Goal: Task Accomplishment & Management: Use online tool/utility

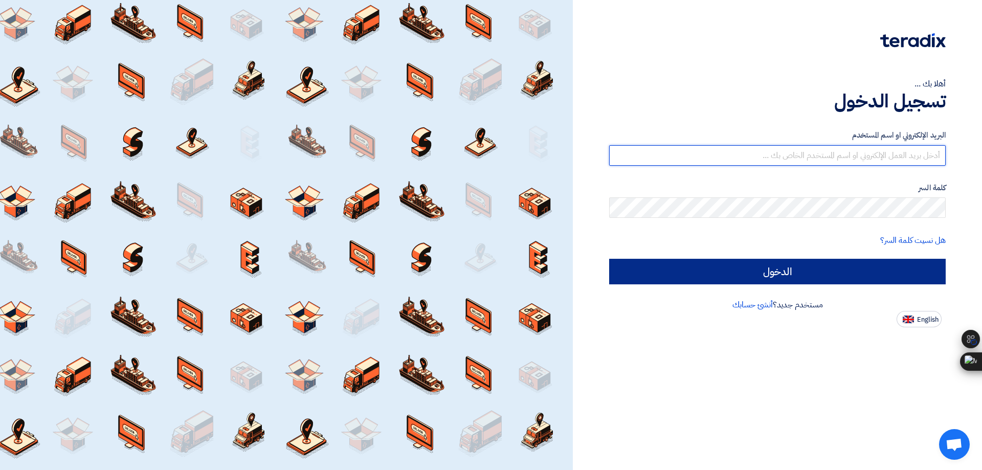
type input "[EMAIL_ADDRESS][DOMAIN_NAME]"
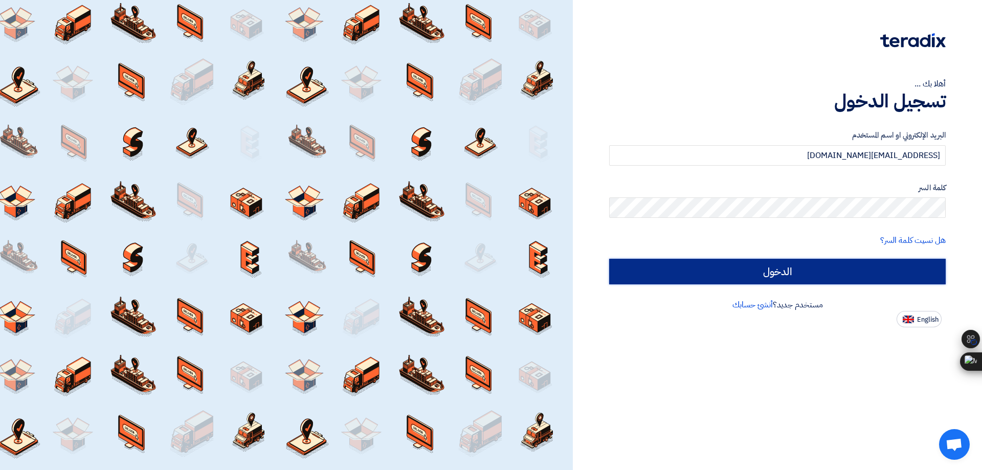
click at [767, 270] on input "الدخول" at bounding box center [777, 272] width 336 height 26
click at [696, 269] on input "الدخول" at bounding box center [777, 272] width 336 height 26
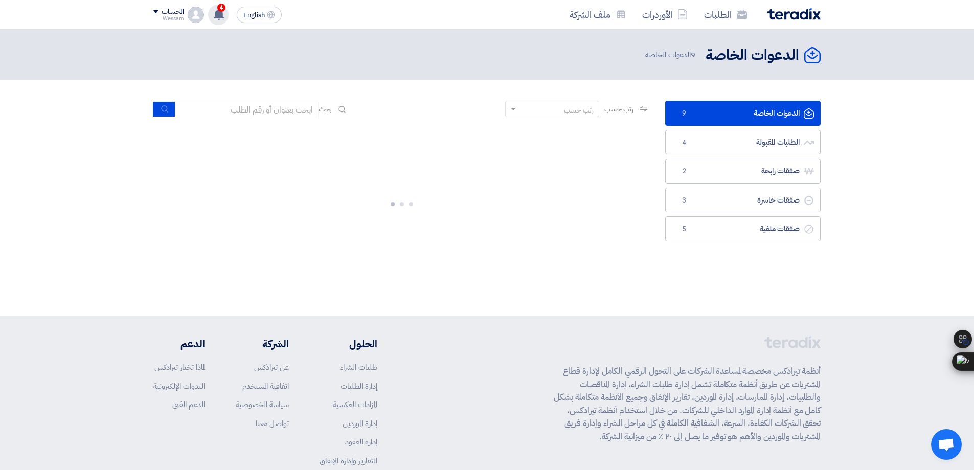
click at [214, 12] on icon at bounding box center [218, 14] width 11 height 11
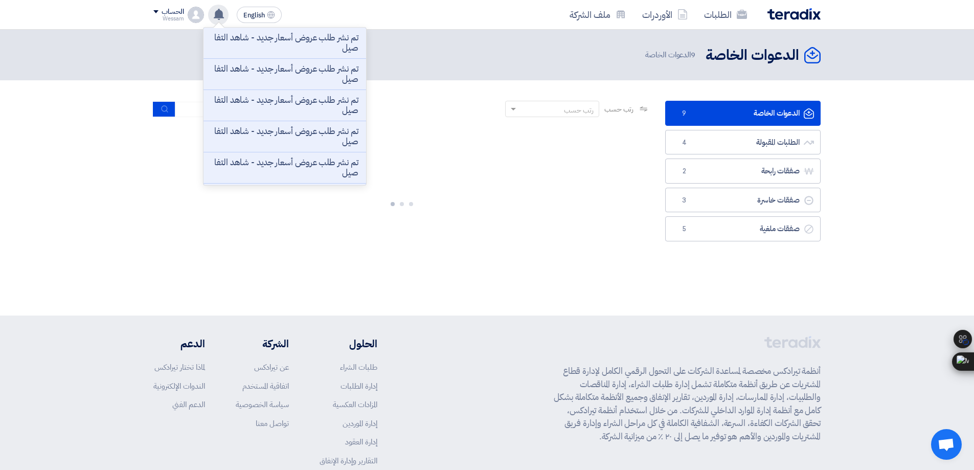
click at [214, 12] on icon at bounding box center [218, 14] width 11 height 11
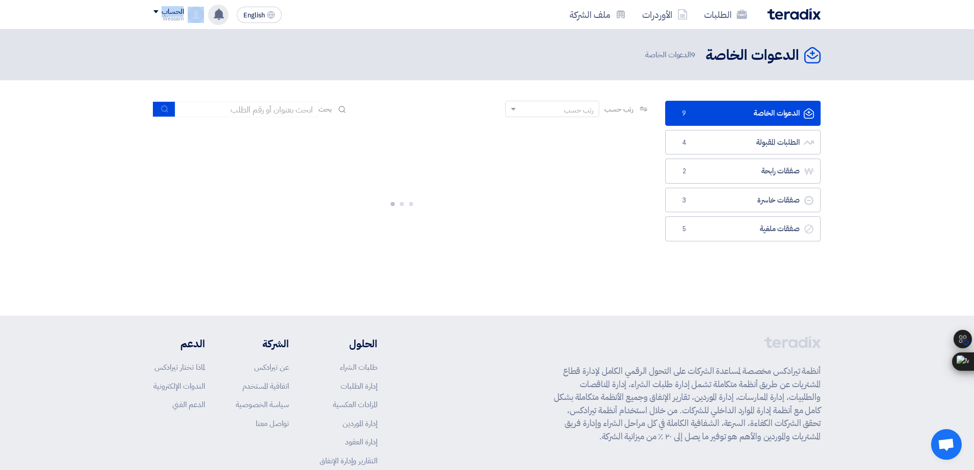
click at [214, 12] on icon at bounding box center [218, 14] width 11 height 11
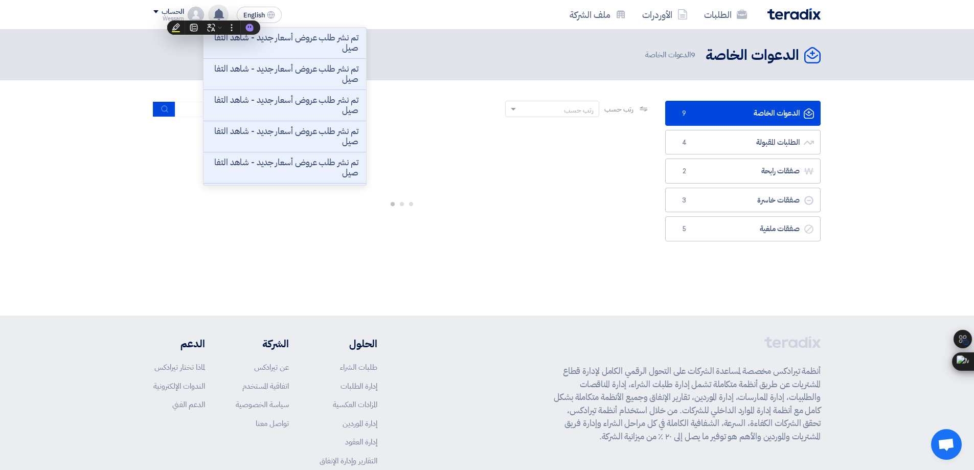
click at [214, 12] on icon at bounding box center [218, 14] width 11 height 11
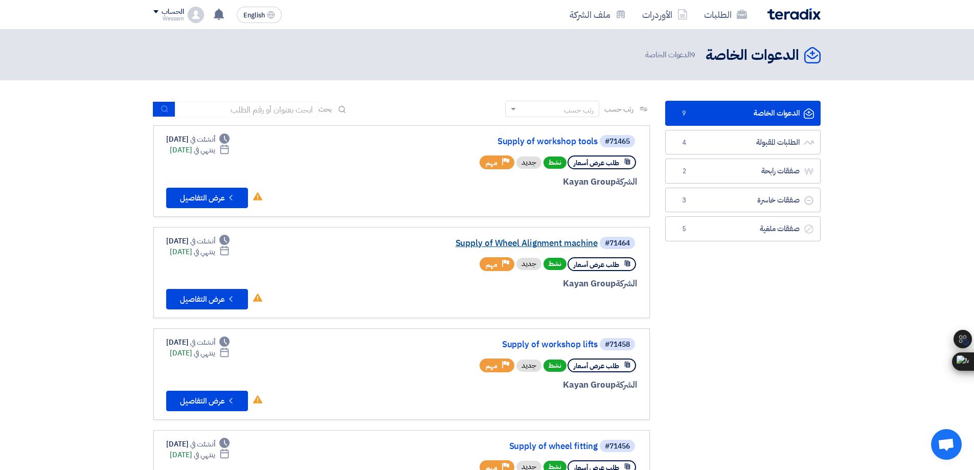
click at [558, 244] on link "Supply of Wheel Alignment machine" at bounding box center [495, 243] width 204 height 9
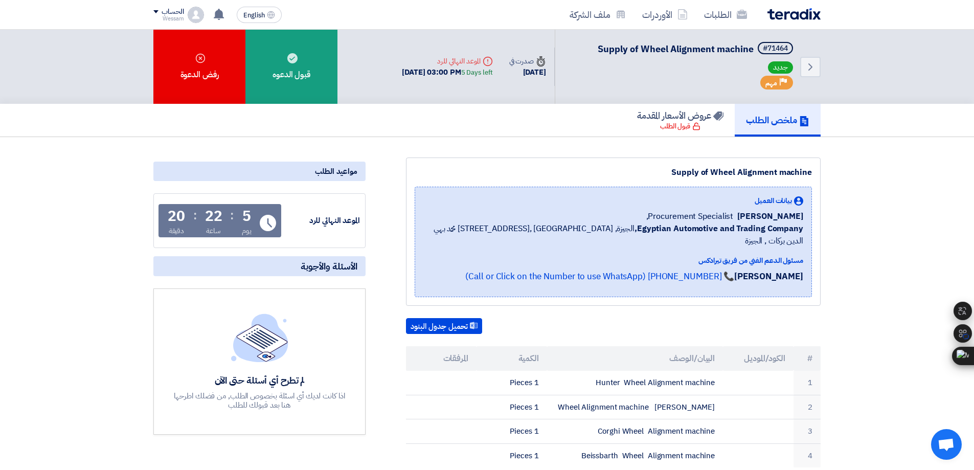
click at [791, 15] on img at bounding box center [793, 14] width 53 height 12
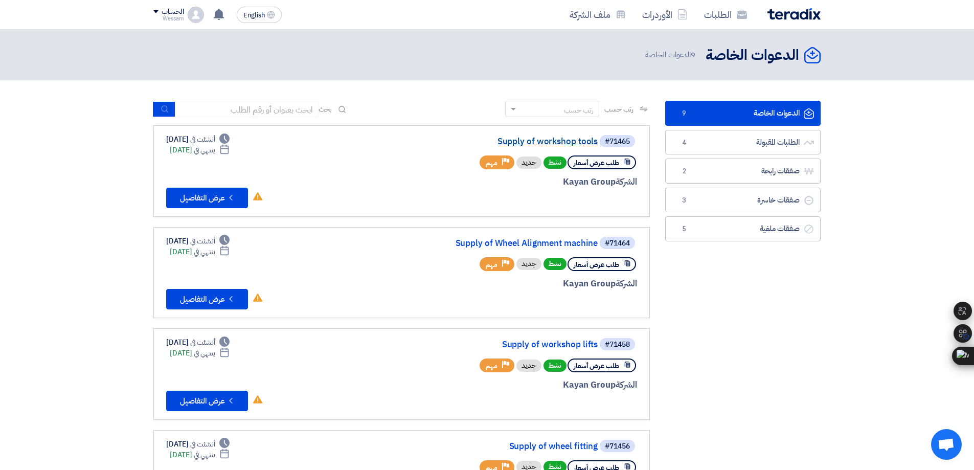
click at [584, 138] on link "Supply of workshop tools" at bounding box center [495, 141] width 204 height 9
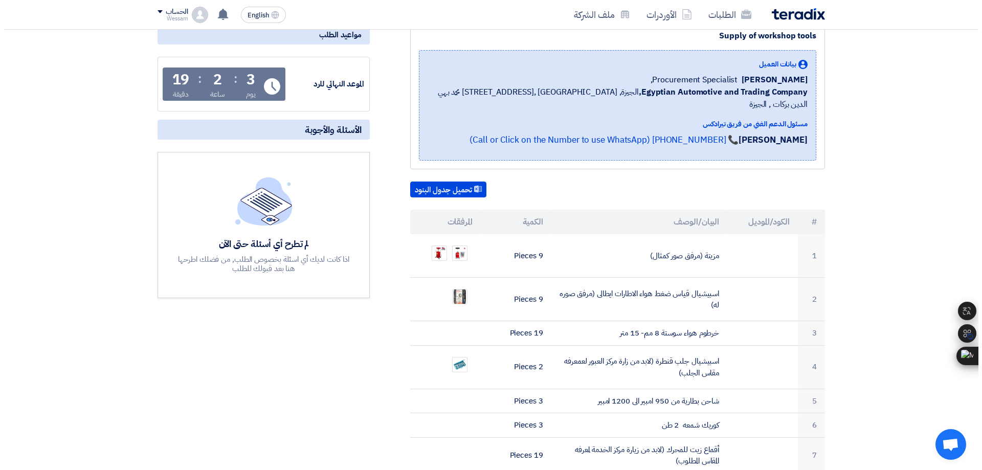
scroll to position [272, 0]
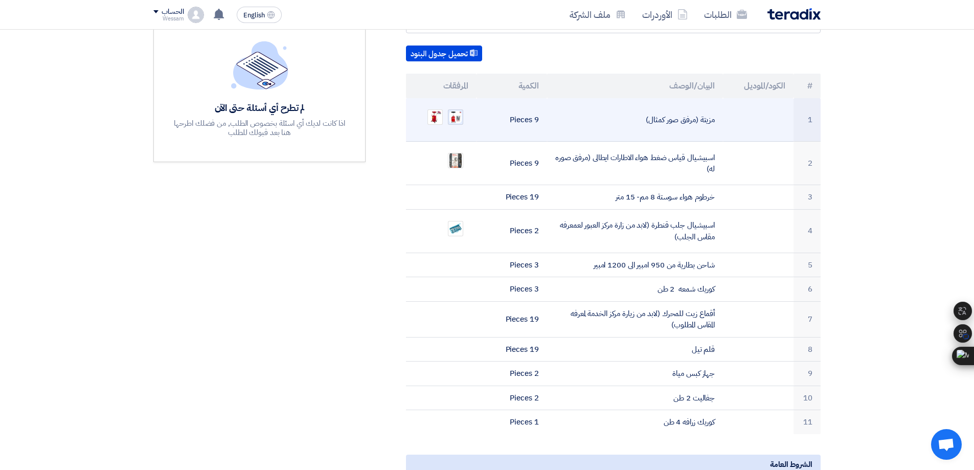
click at [451, 110] on img at bounding box center [455, 117] width 14 height 14
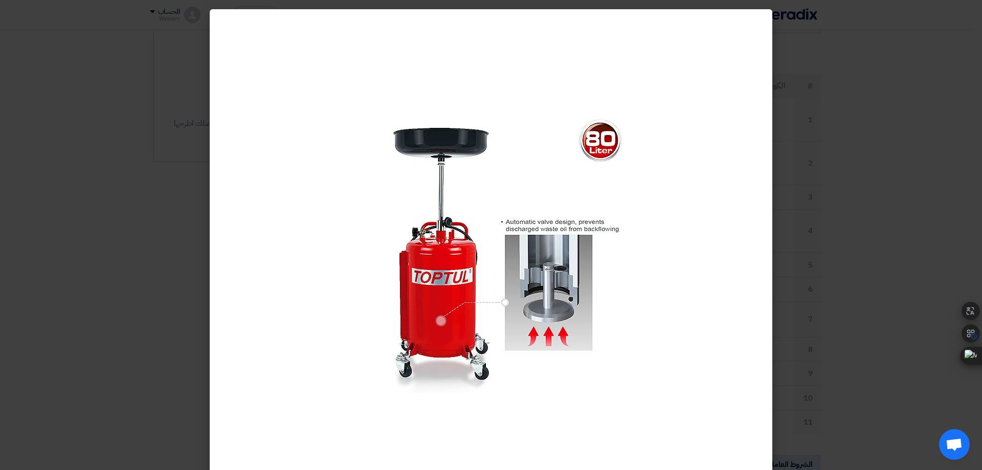
click at [826, 178] on modal-container at bounding box center [491, 235] width 982 height 470
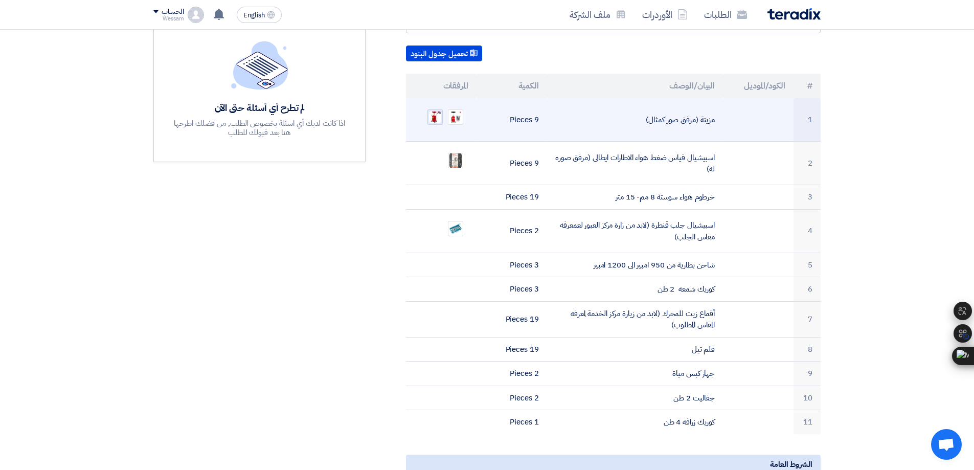
click at [433, 110] on img at bounding box center [435, 117] width 14 height 14
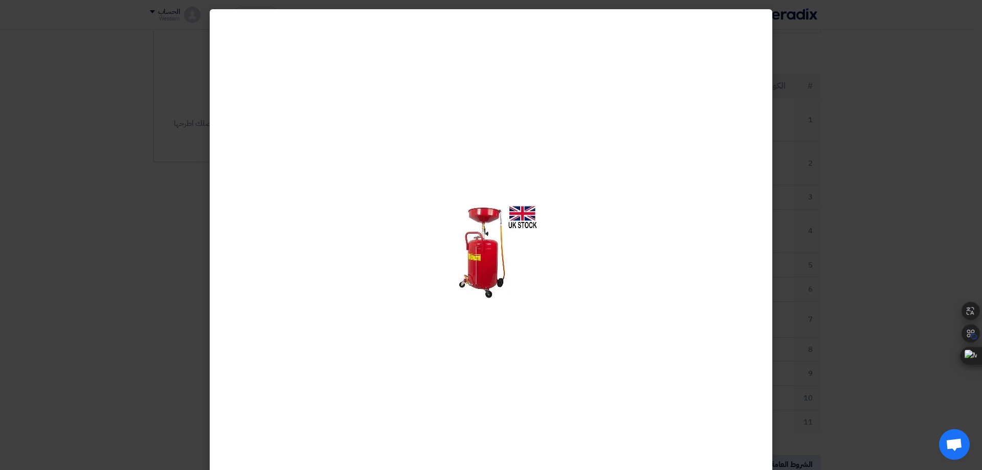
click at [871, 176] on modal-container at bounding box center [491, 235] width 982 height 470
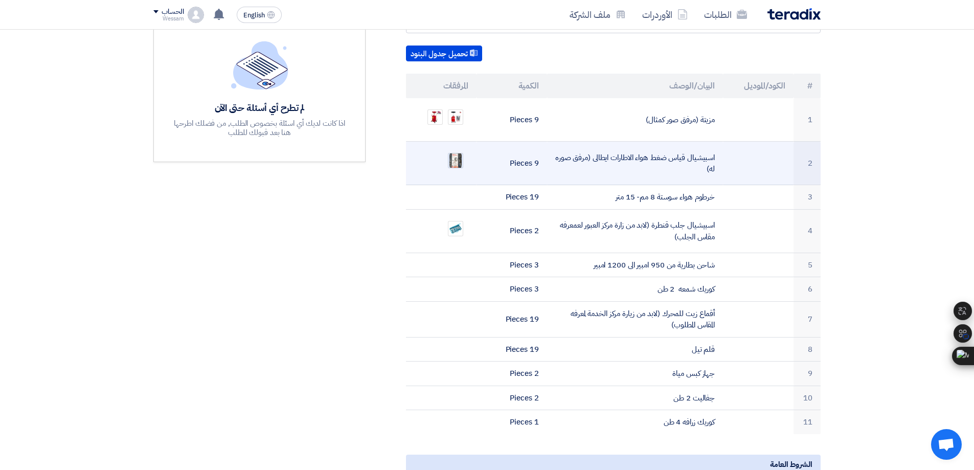
click at [458, 151] on img at bounding box center [455, 160] width 14 height 18
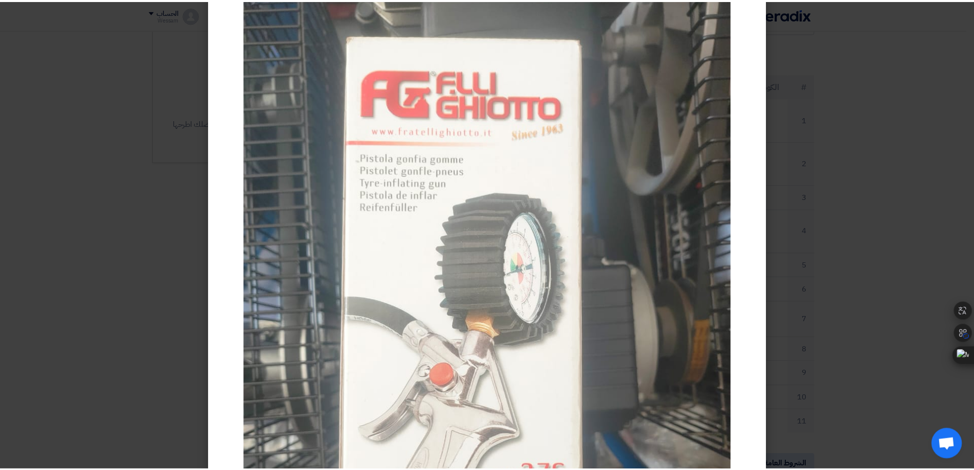
scroll to position [0, 0]
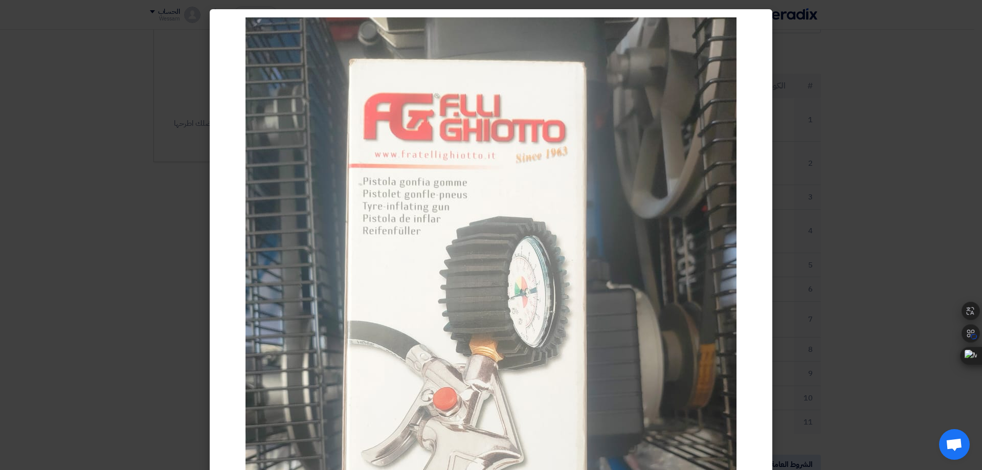
click at [833, 210] on modal-container at bounding box center [491, 235] width 982 height 470
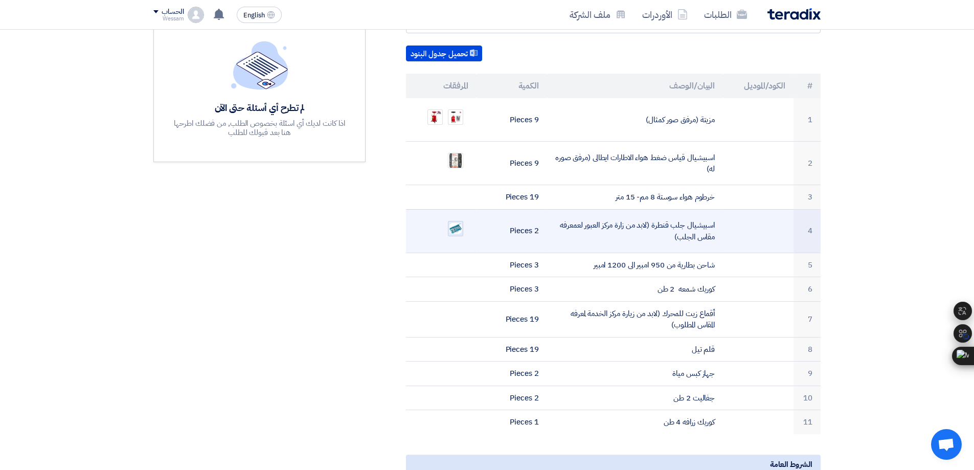
click at [455, 222] on img at bounding box center [455, 228] width 14 height 13
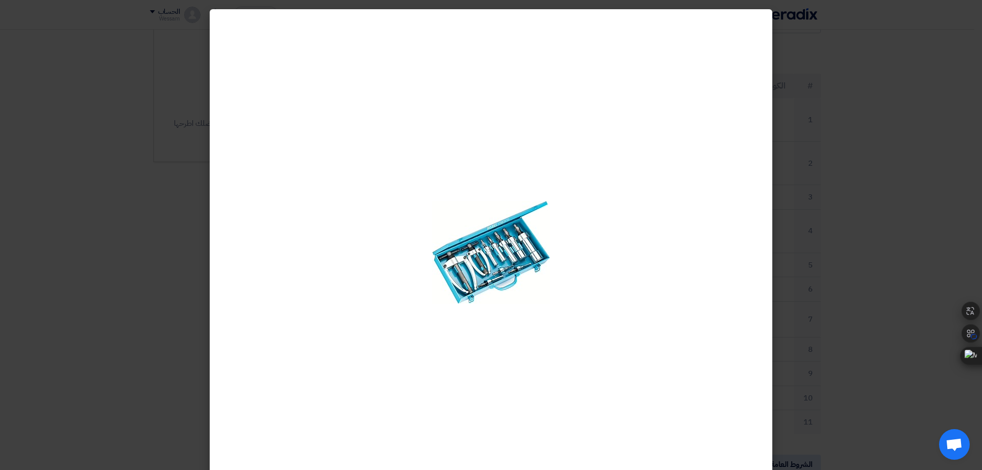
click at [886, 215] on modal-container at bounding box center [491, 235] width 982 height 470
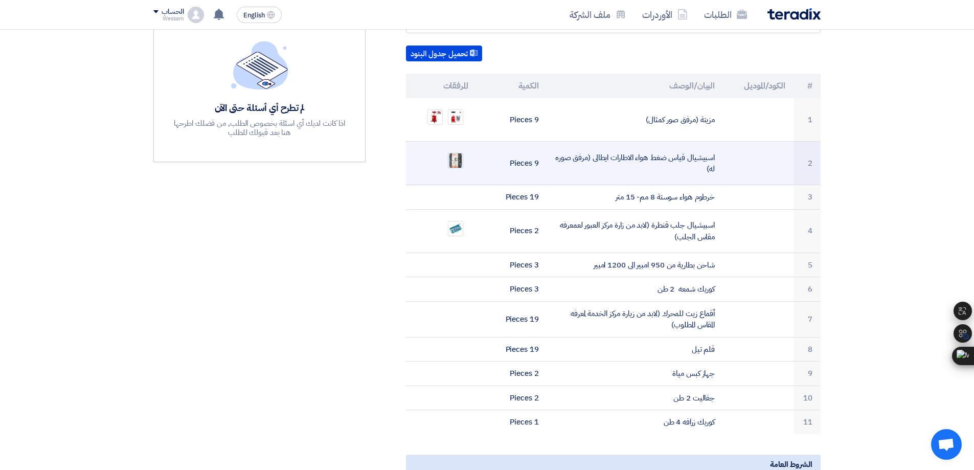
click at [453, 151] on img at bounding box center [455, 160] width 14 height 18
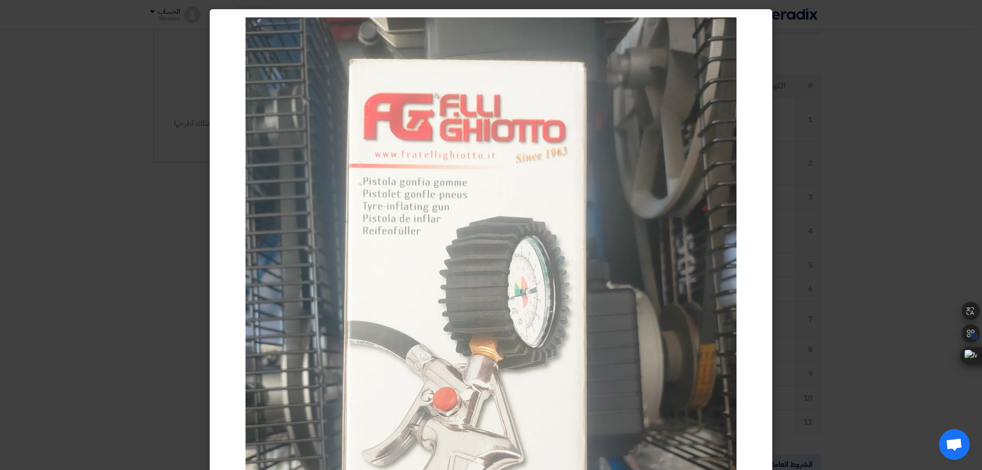
click at [797, 149] on modal-container at bounding box center [491, 235] width 982 height 470
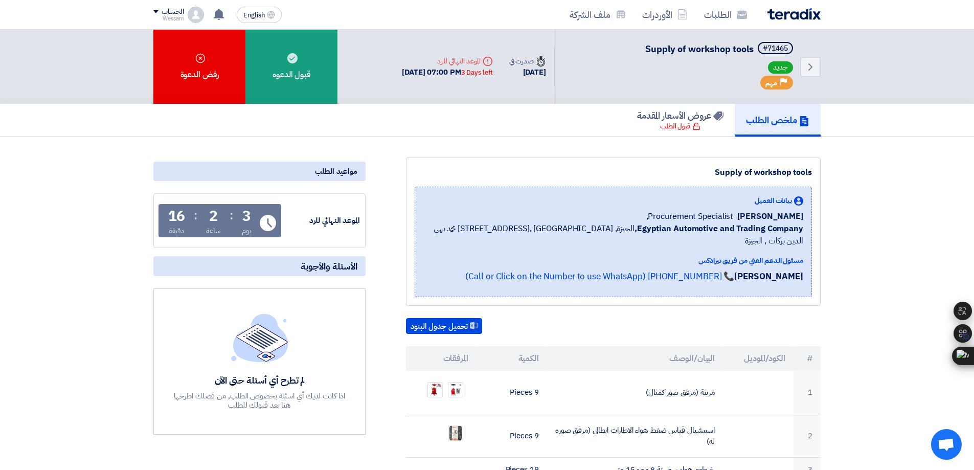
click at [777, 14] on img at bounding box center [793, 14] width 53 height 12
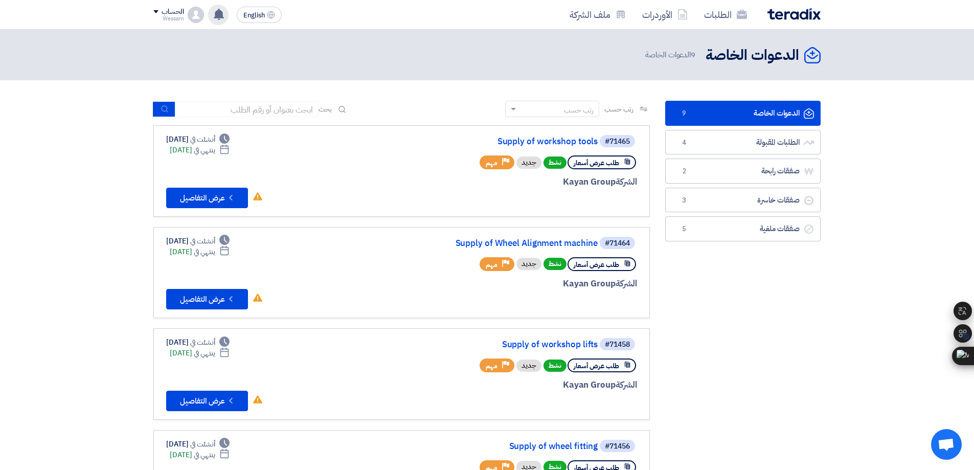
click at [221, 10] on icon at bounding box center [218, 14] width 11 height 11
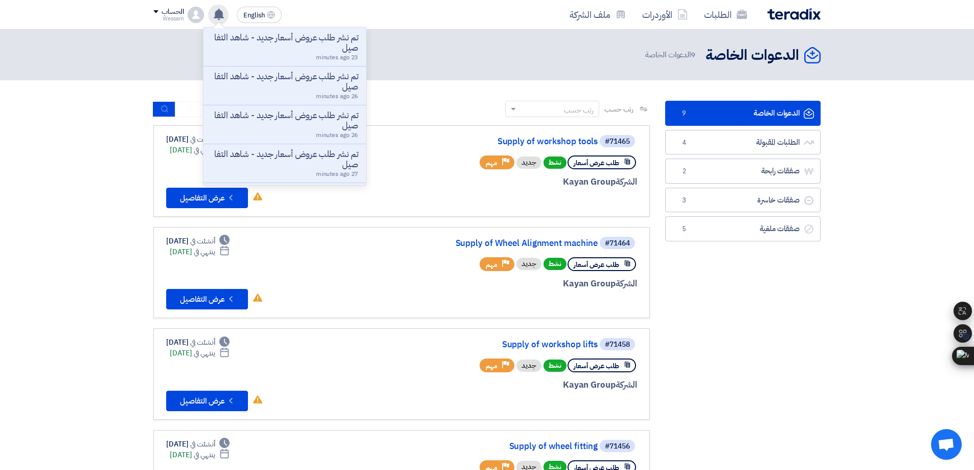
click at [221, 10] on use at bounding box center [219, 14] width 10 height 11
